Goal: Transaction & Acquisition: Obtain resource

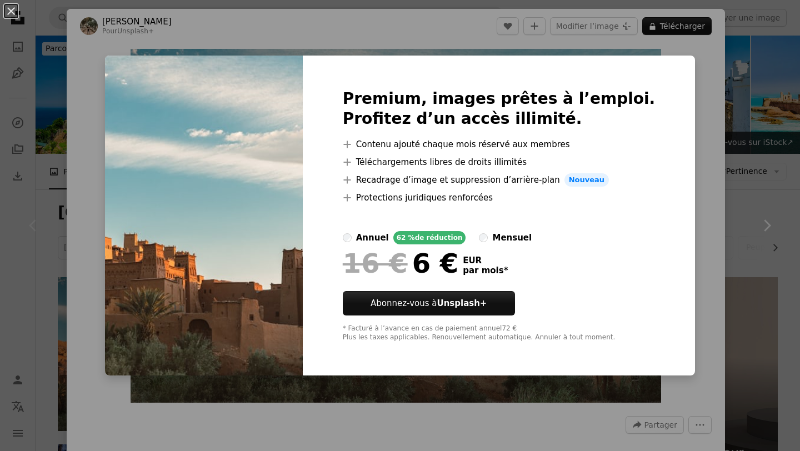
click at [694, 26] on div "An X shape Premium, images prêtes à l’emploi. Profitez d’un accès illimité. A p…" at bounding box center [400, 225] width 800 height 451
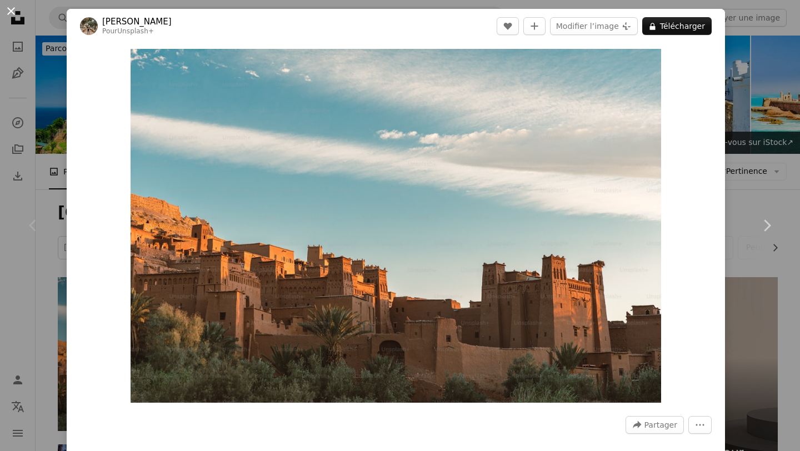
click at [12, 12] on button "An X shape" at bounding box center [10, 10] width 13 height 13
